Goal: Transaction & Acquisition: Obtain resource

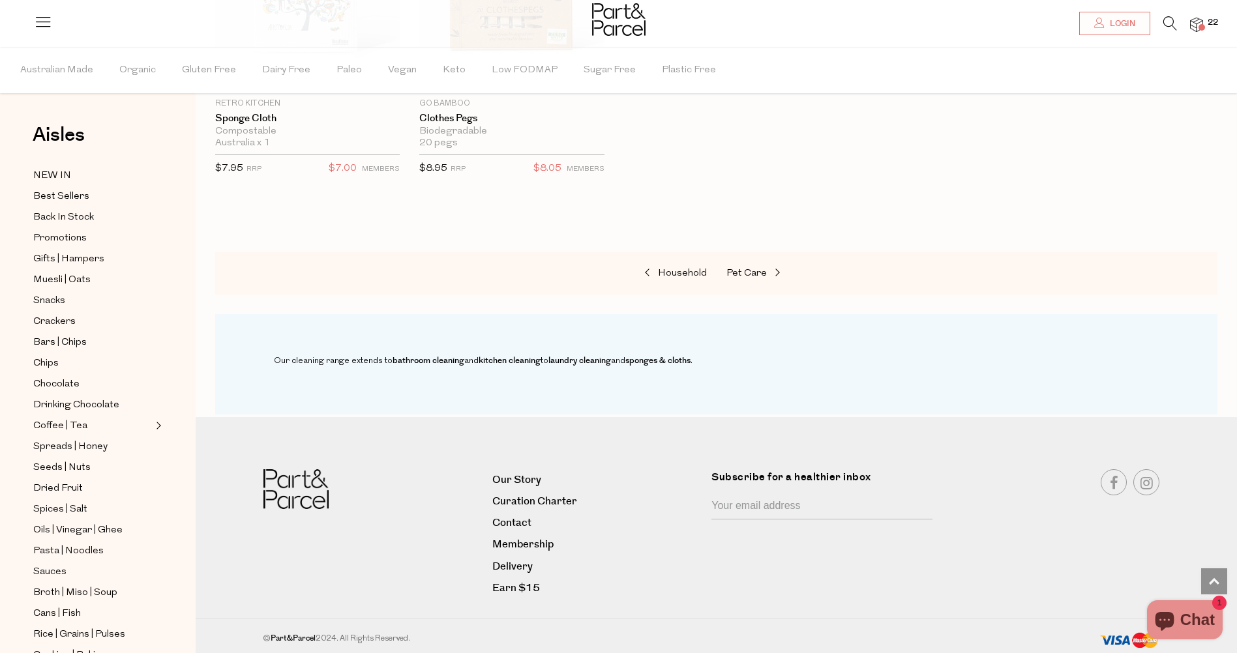
click at [1201, 24] on span at bounding box center [1202, 27] width 7 height 7
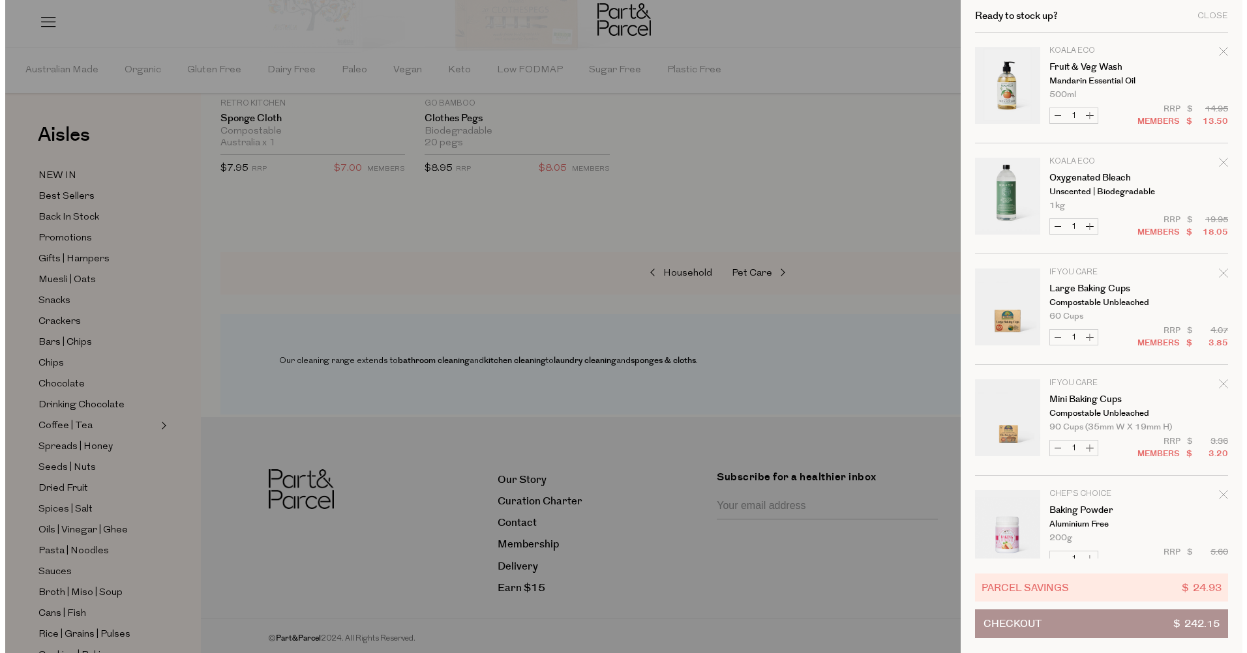
scroll to position [975, 0]
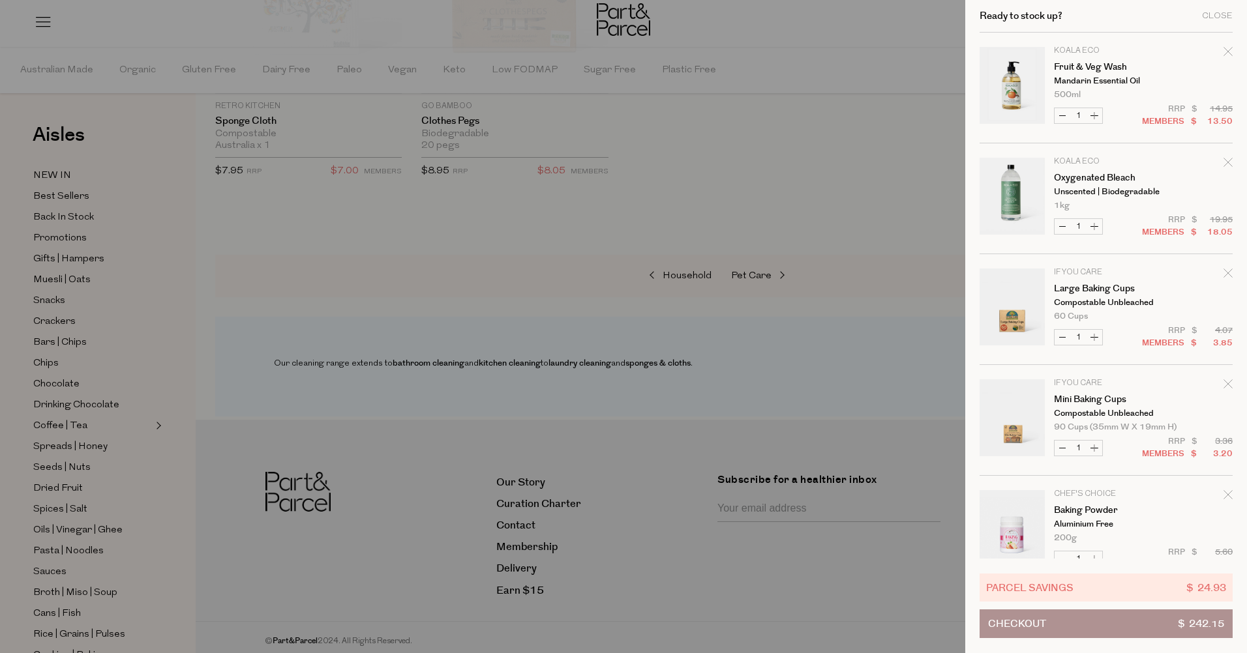
click at [1228, 162] on icon "Remove Oxygenated Bleach" at bounding box center [1227, 162] width 9 height 9
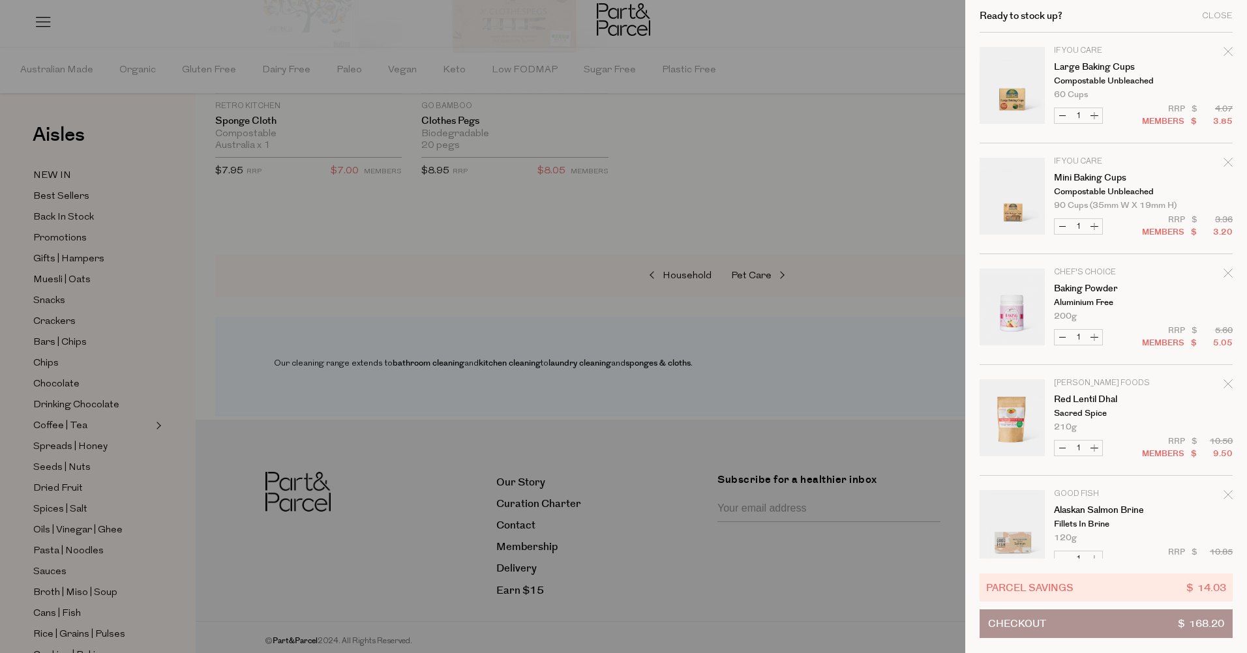
click at [1225, 164] on icon "Remove Mini Baking Cups" at bounding box center [1227, 162] width 8 height 8
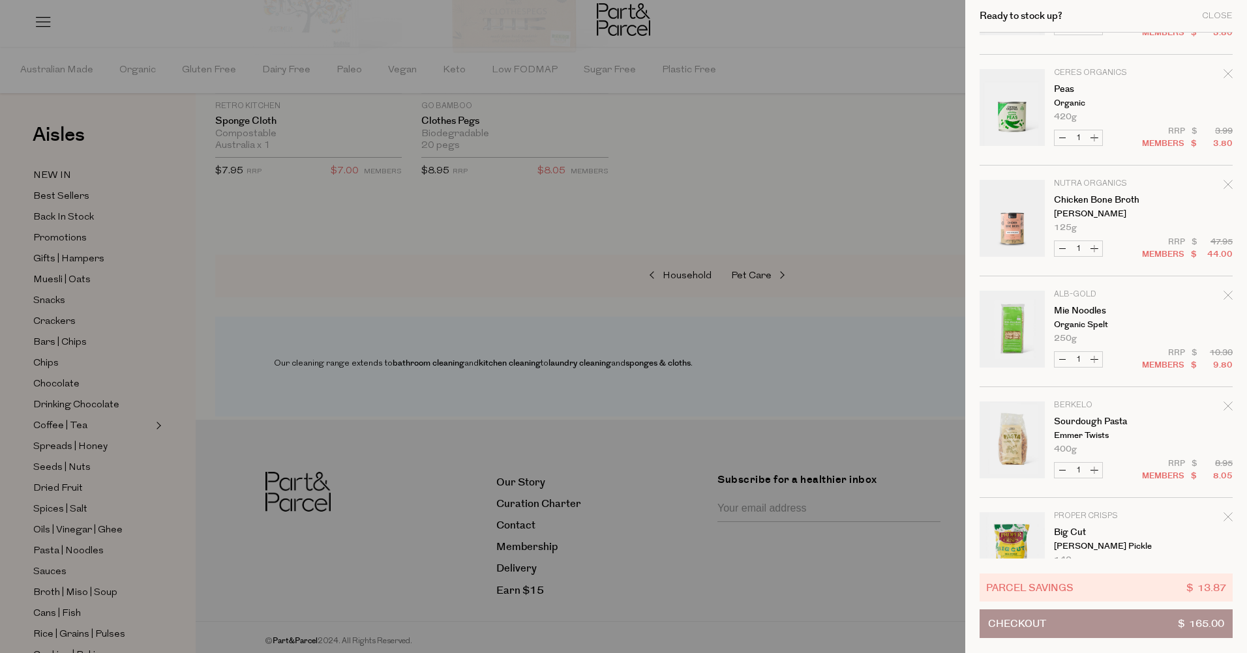
scroll to position [456, 0]
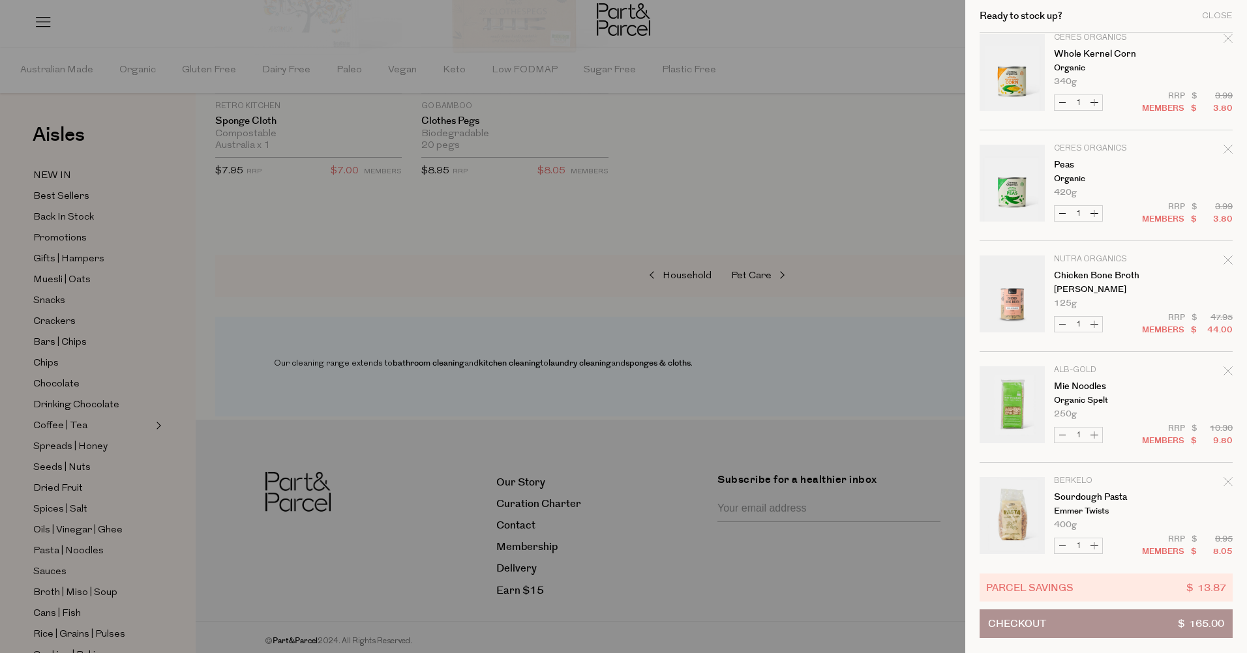
click at [1225, 152] on icon "Remove Peas" at bounding box center [1227, 149] width 9 height 9
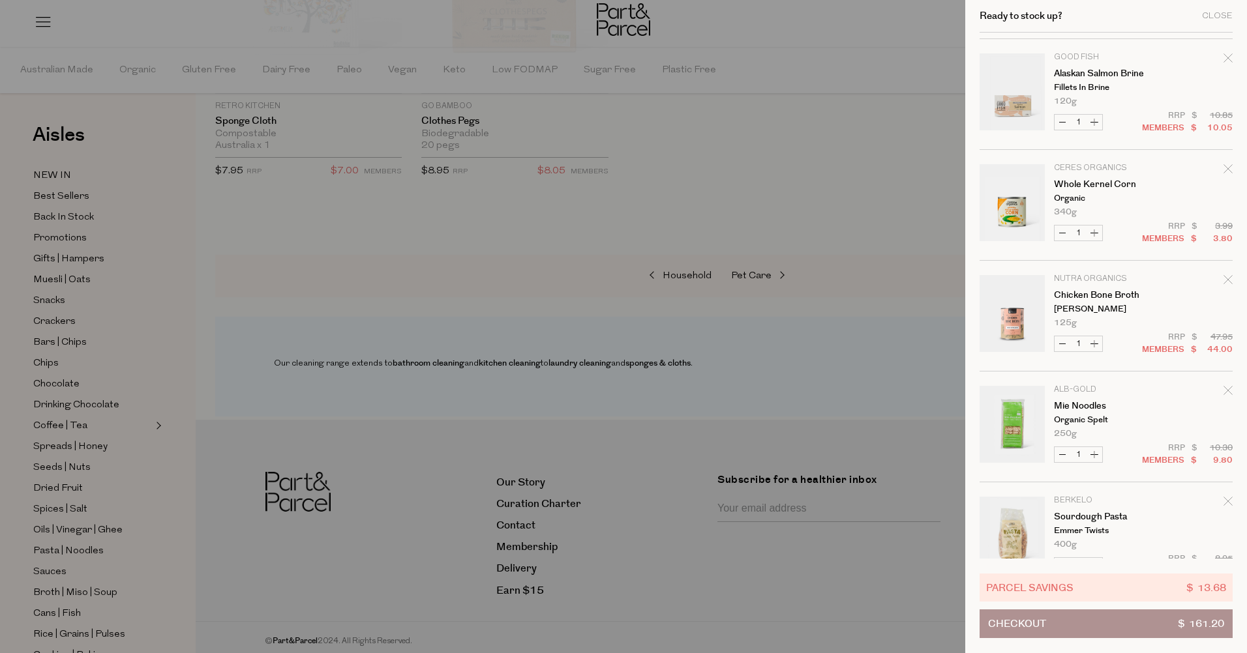
scroll to position [391, 0]
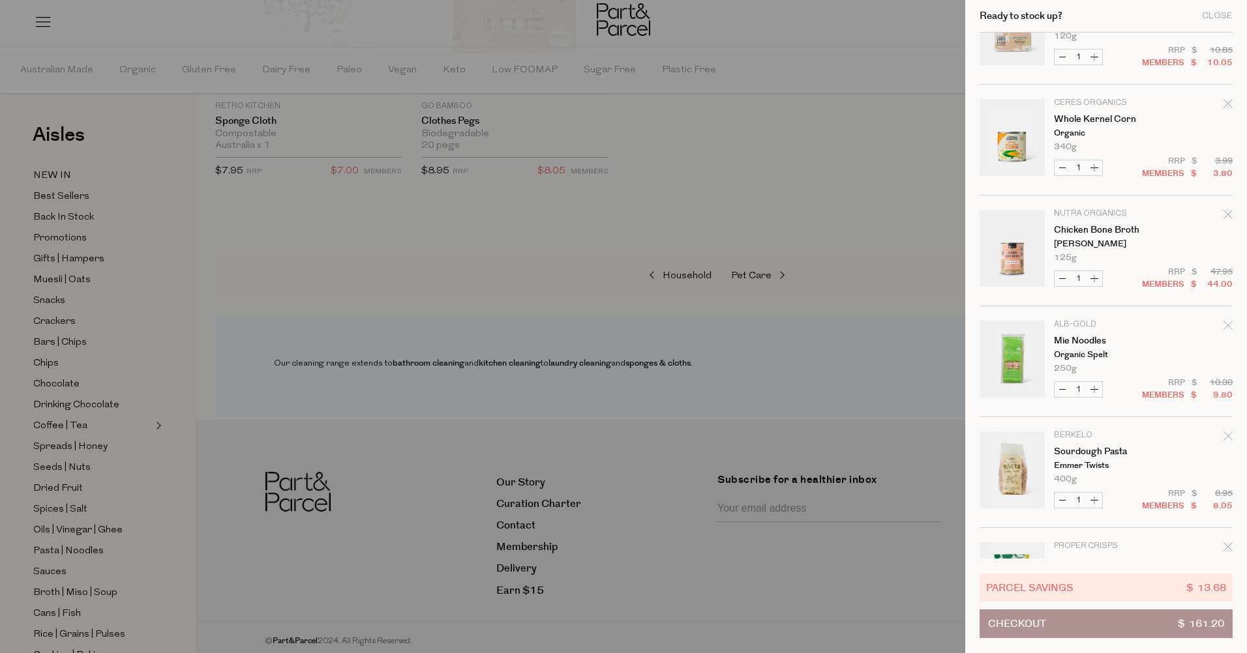
click at [1224, 101] on icon "Remove Whole Kernel Corn" at bounding box center [1227, 103] width 9 height 9
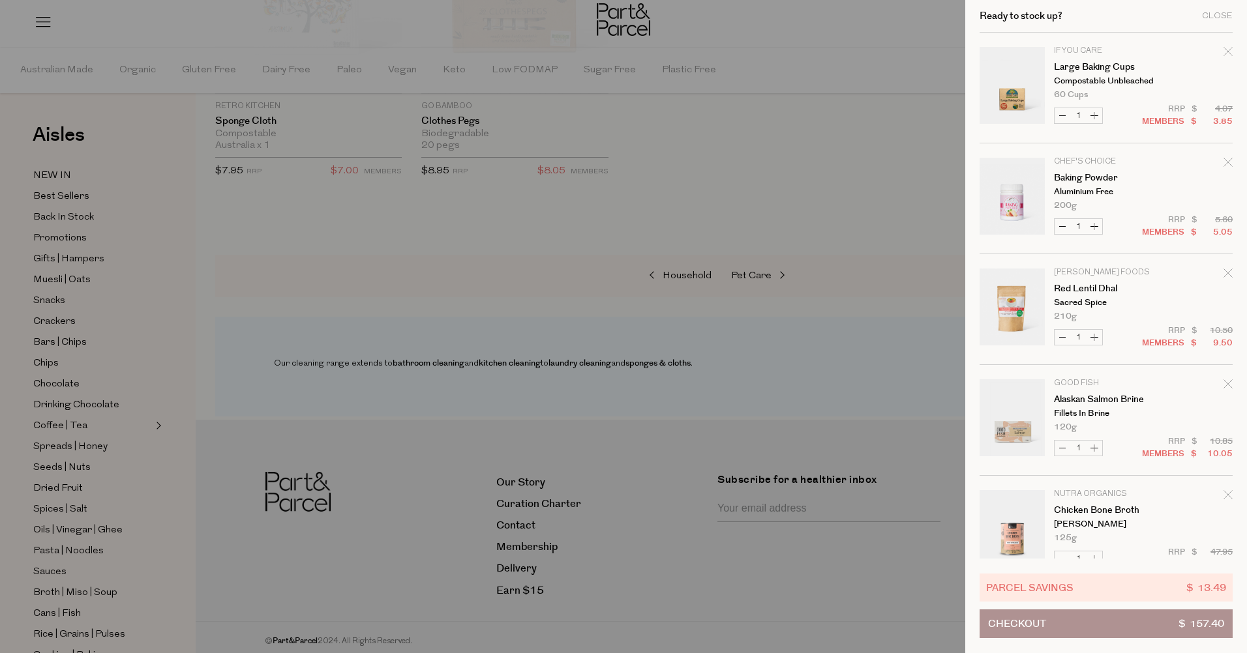
scroll to position [0, 0]
click at [771, 179] on div at bounding box center [623, 326] width 1247 height 653
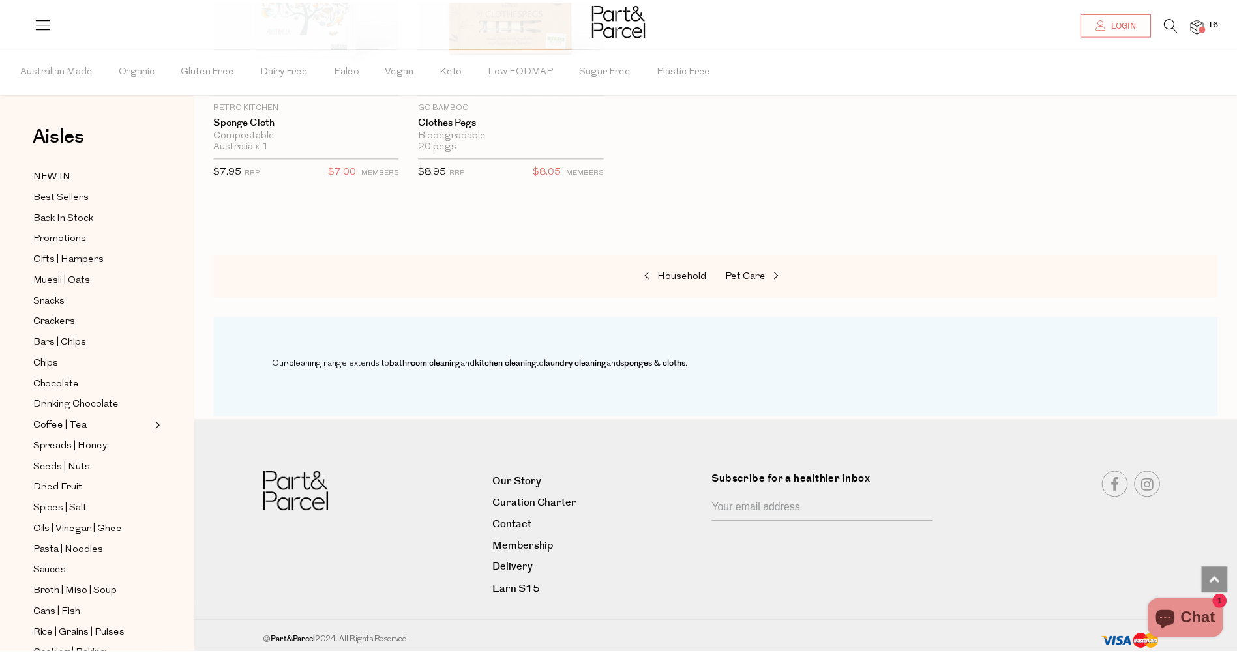
scroll to position [970, 0]
click at [1204, 22] on span "16" at bounding box center [1212, 23] width 17 height 12
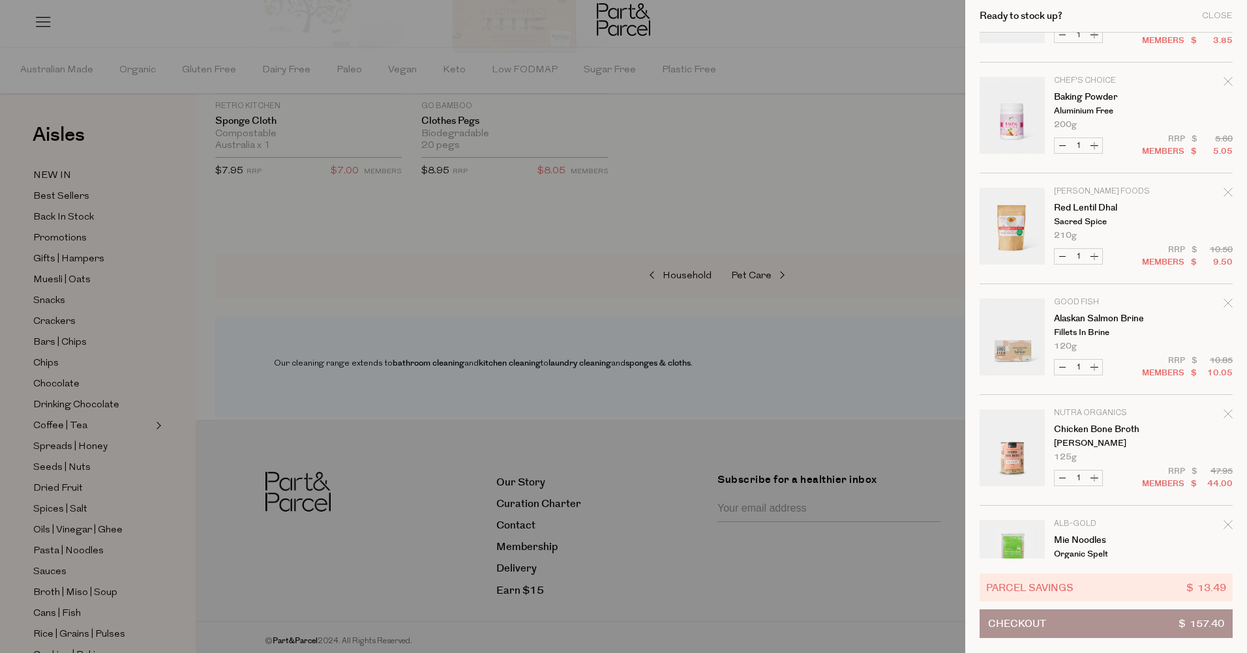
scroll to position [0, 0]
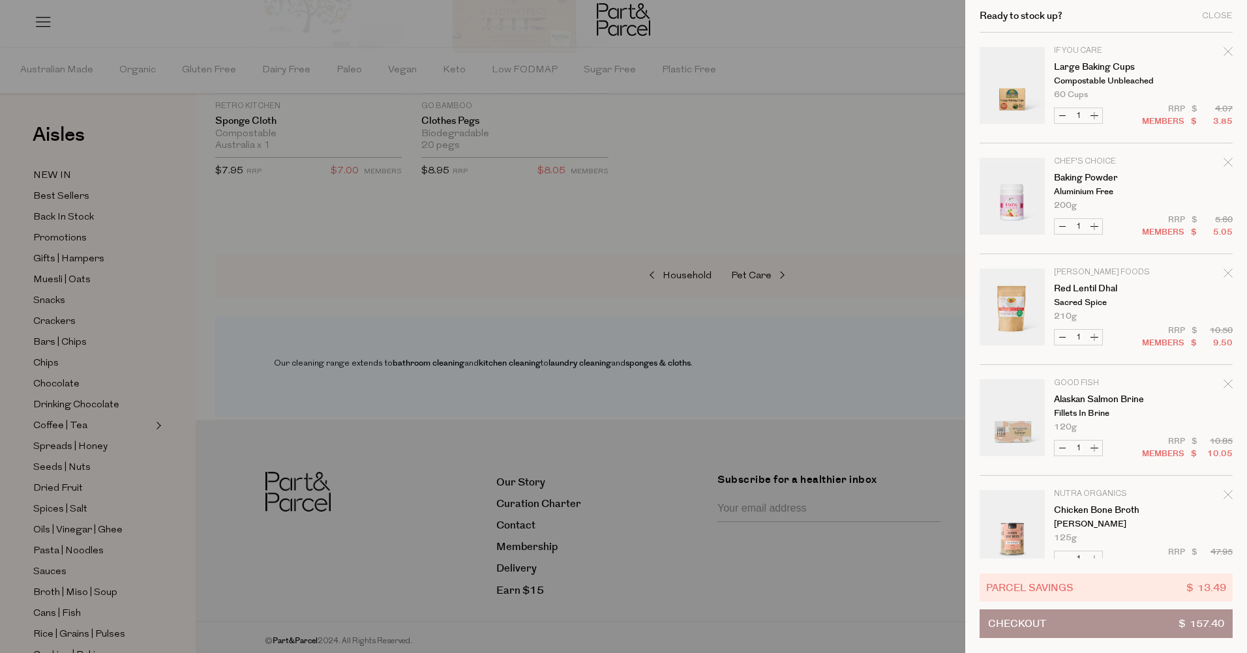
click at [503, 236] on div at bounding box center [623, 326] width 1247 height 653
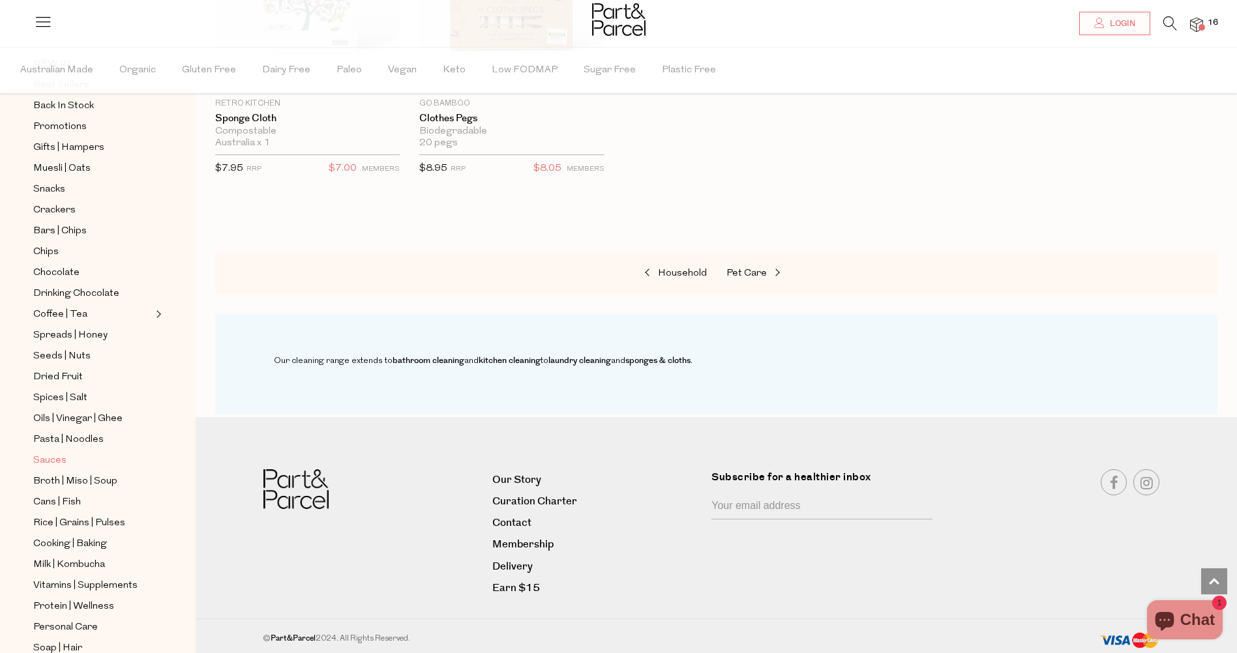
scroll to position [254, 0]
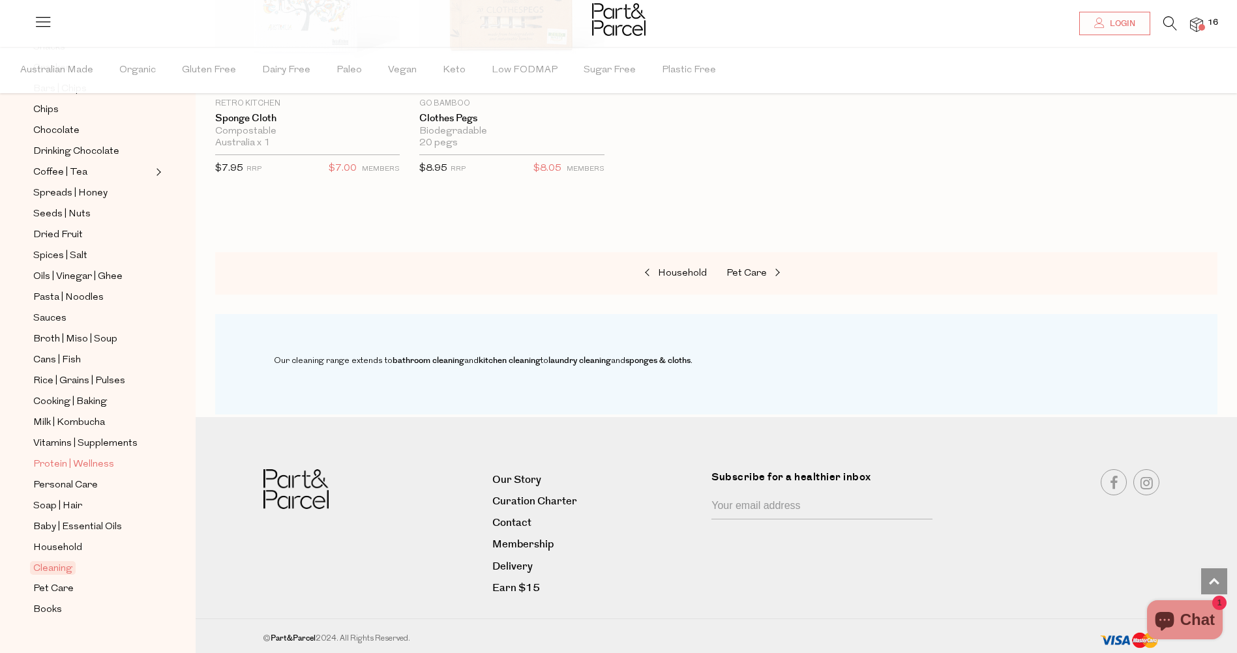
click at [76, 457] on span "Protein | Wellness" at bounding box center [73, 465] width 81 height 16
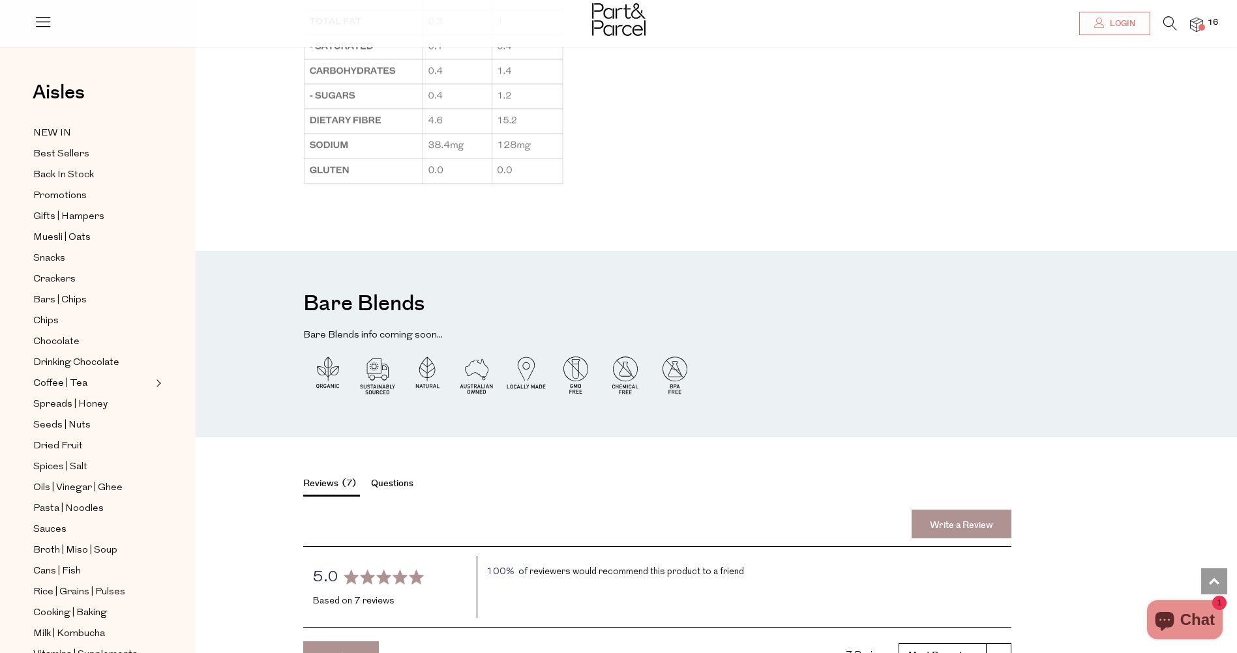
scroll to position [1109, 0]
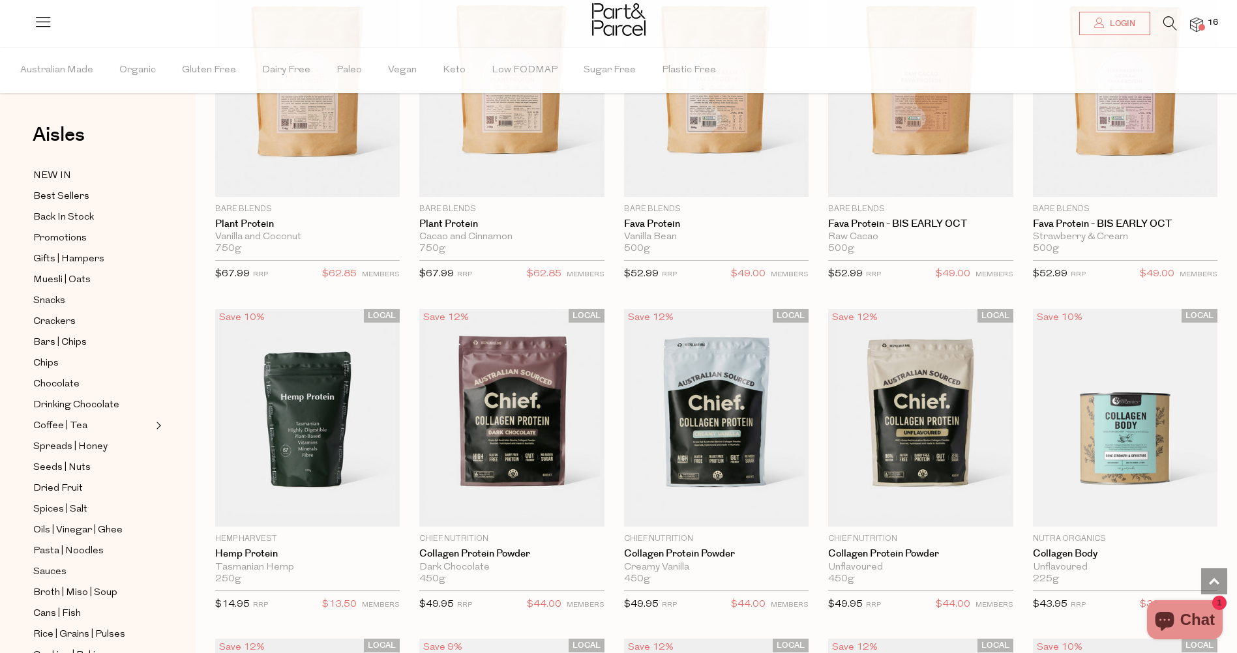
scroll to position [652, 0]
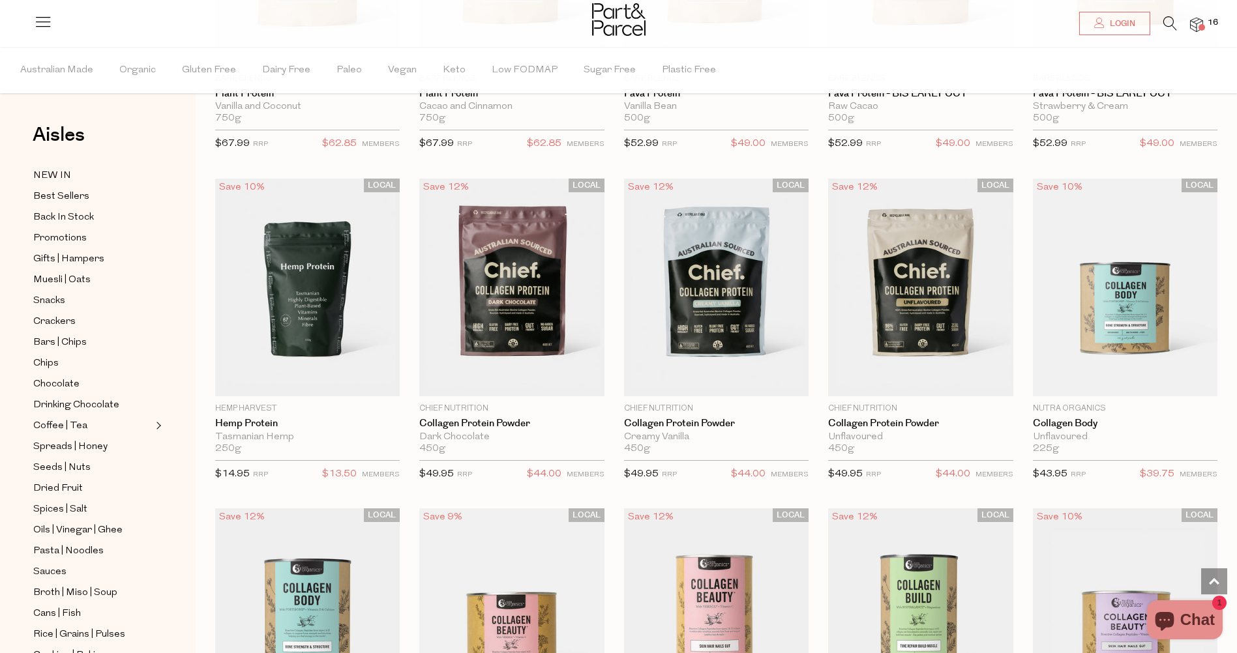
click at [498, 382] on span "Notify Me" at bounding box center [512, 389] width 55 height 14
type input "Notify when available"
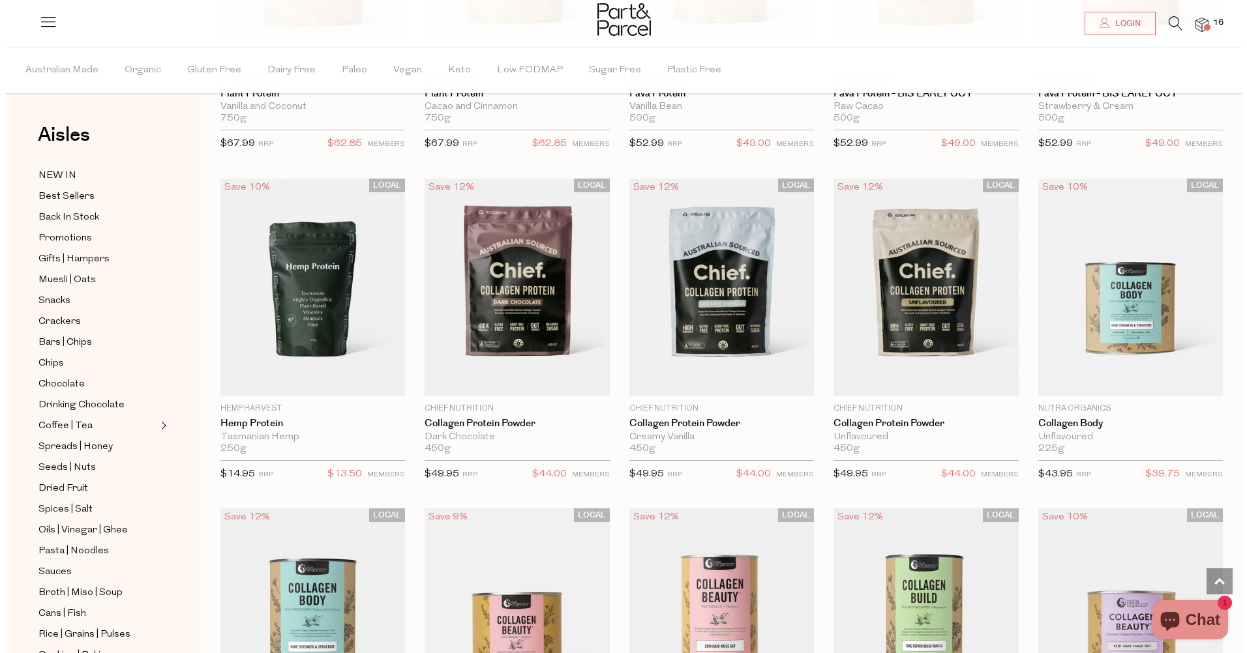
scroll to position [655, 0]
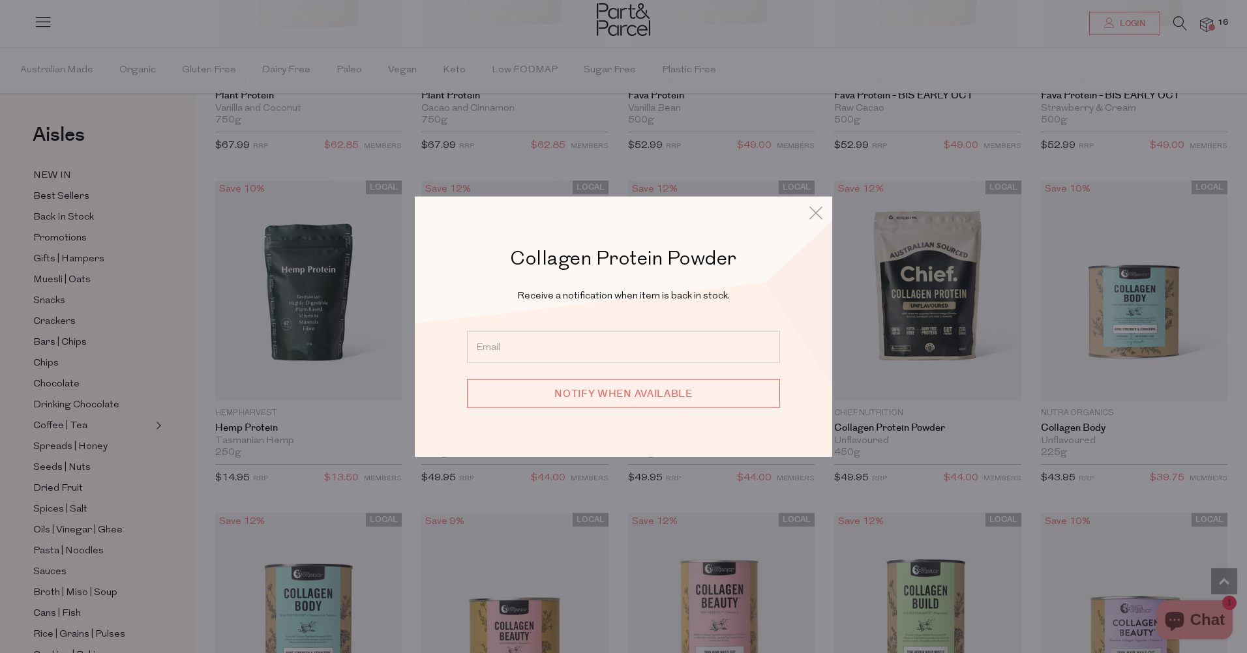
click at [535, 353] on input "email" at bounding box center [623, 347] width 313 height 32
type input "alice.chacko25@gmail.com"
click at [554, 390] on input "Notify when available" at bounding box center [623, 393] width 313 height 29
click at [657, 394] on input "Notify when available" at bounding box center [623, 393] width 313 height 29
type input "We will be in touch"
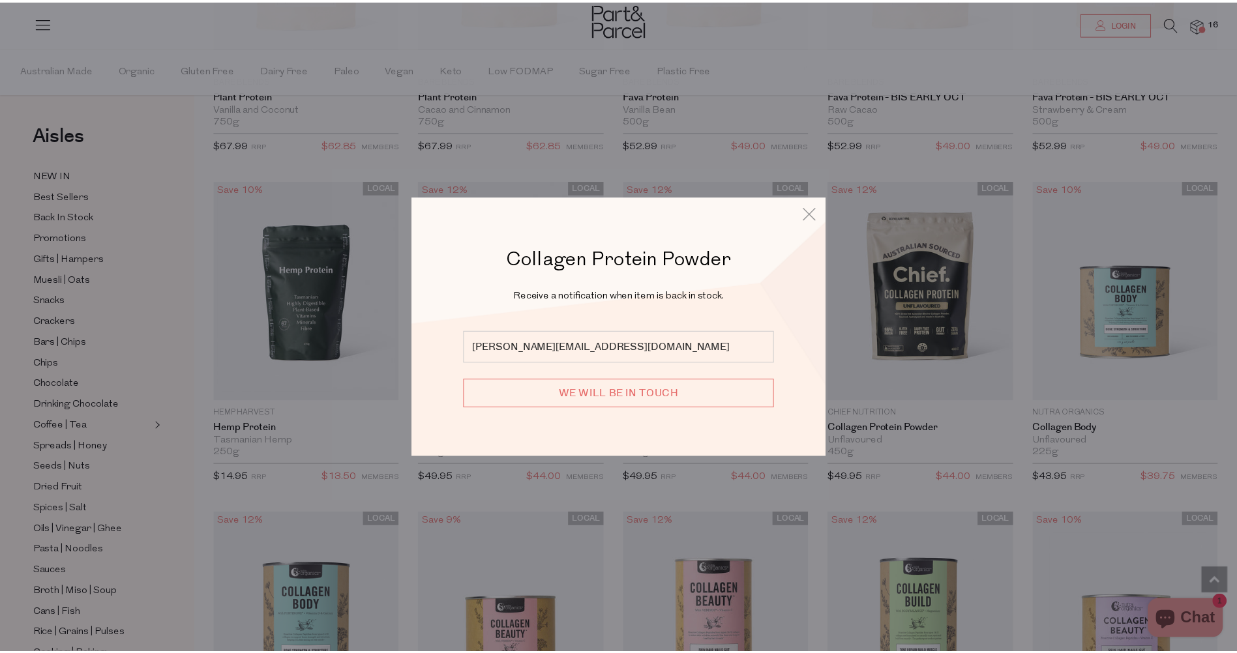
scroll to position [652, 0]
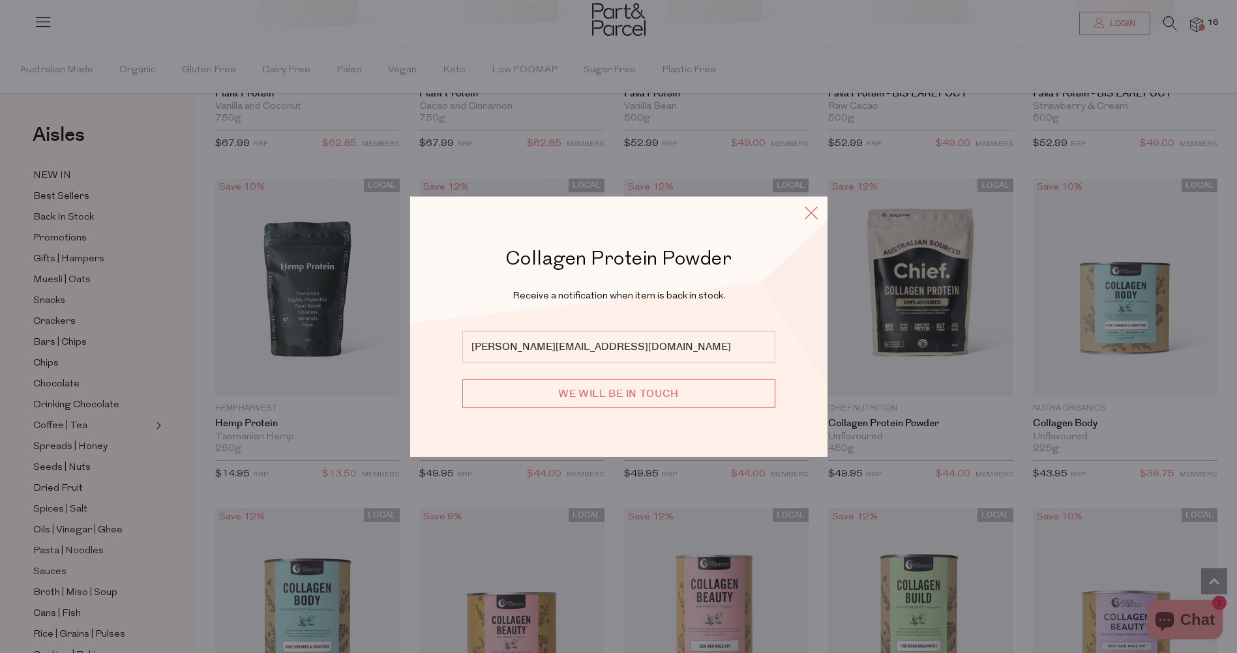
click at [806, 215] on icon at bounding box center [811, 212] width 20 height 19
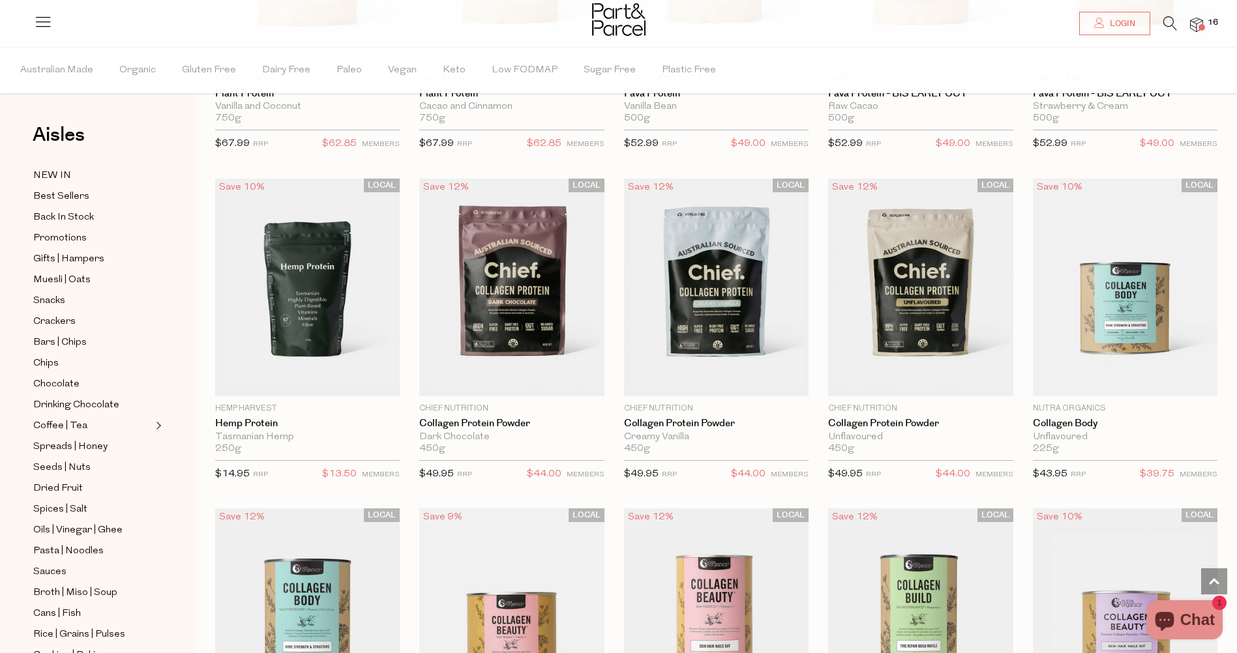
click at [1199, 29] on span at bounding box center [1202, 27] width 7 height 7
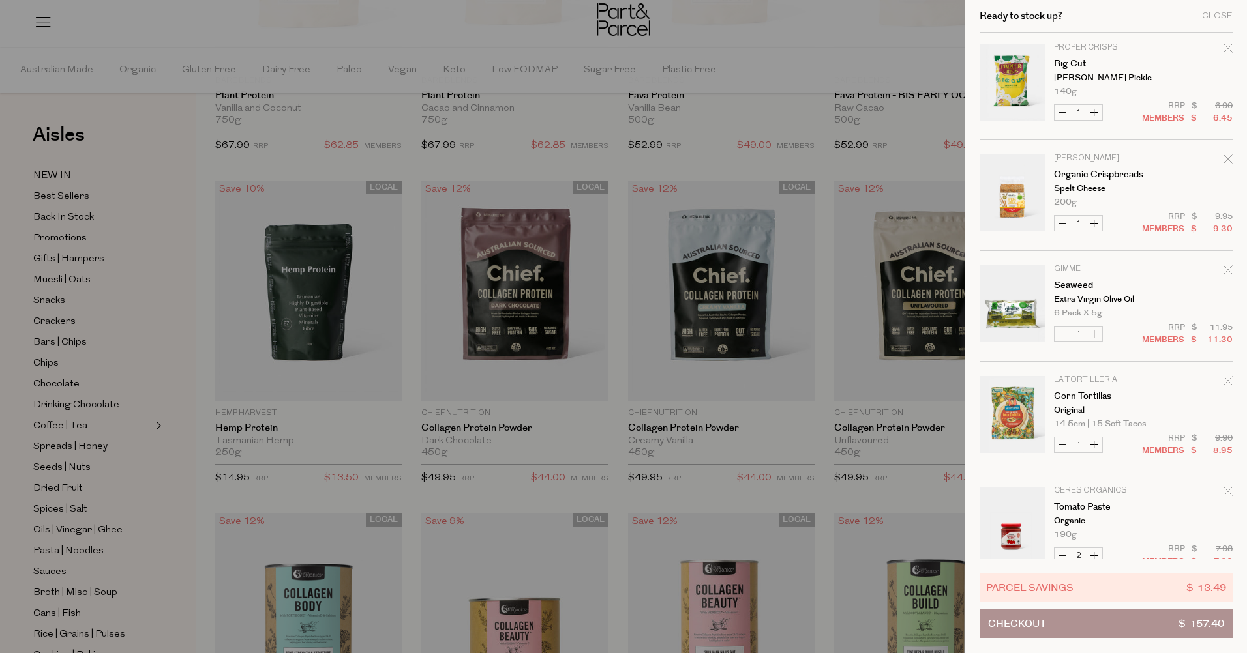
scroll to position [741, 0]
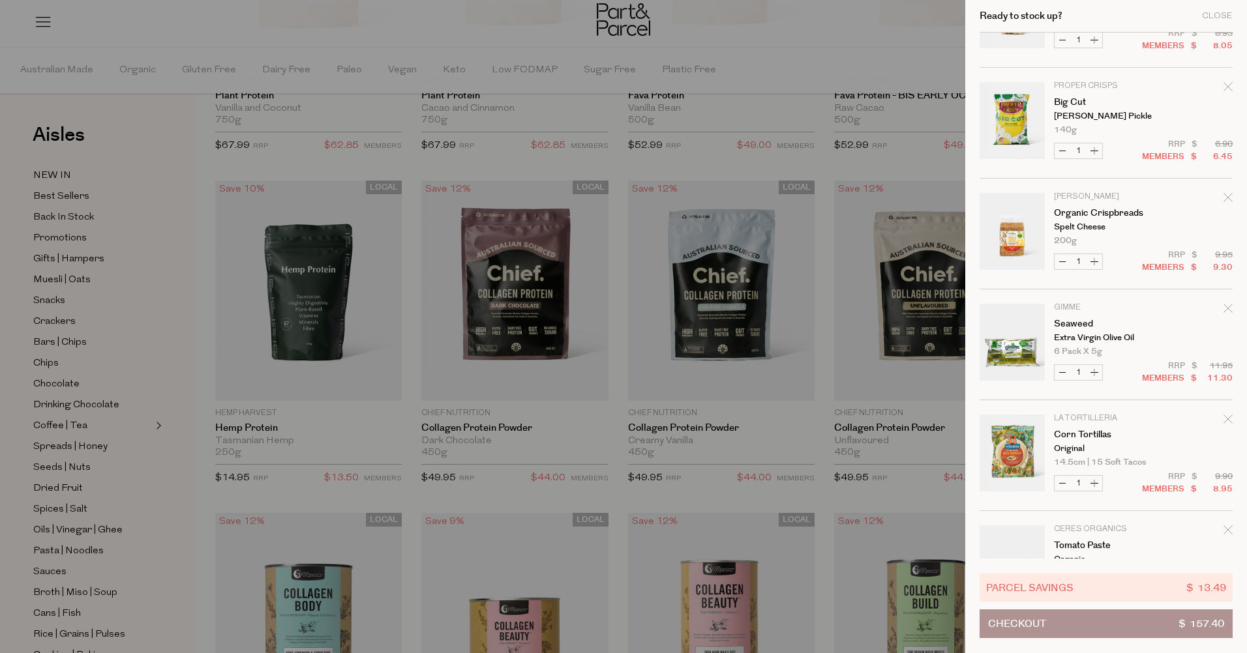
click at [1223, 198] on icon "Remove Organic Crispbreads" at bounding box center [1227, 197] width 9 height 9
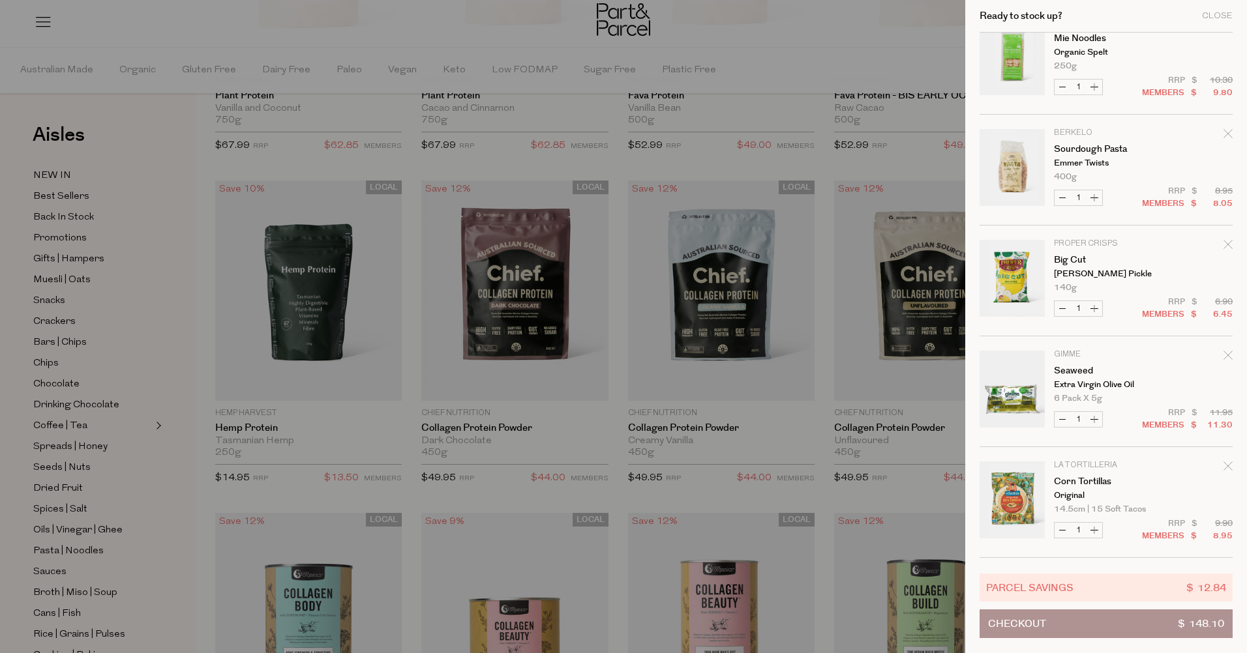
scroll to position [565, 0]
